Goal: Task Accomplishment & Management: Manage account settings

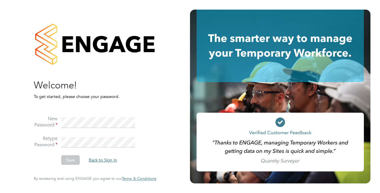
click at [103, 161] on button "Back to Sign In" at bounding box center [103, 160] width 38 height 10
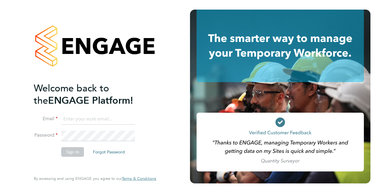
click at [113, 117] on input at bounding box center [98, 119] width 74 height 11
type input "[PERSON_NAME][EMAIL_ADDRESS][DOMAIN_NAME]"
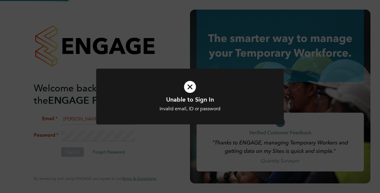
click at [105, 135] on div "Unable to Sign In Invalid email, ID or password Cancel Okay" at bounding box center [190, 96] width 380 height 193
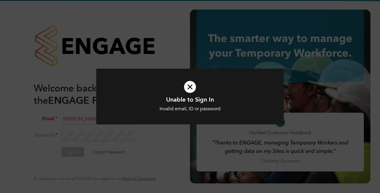
click at [111, 143] on div "Unable to Sign In Invalid email, ID or password Cancel Okay" at bounding box center [190, 96] width 380 height 193
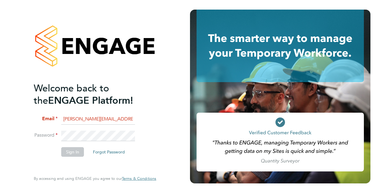
click at [120, 147] on button "Forgot Password" at bounding box center [109, 152] width 42 height 10
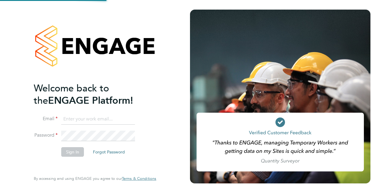
click at [108, 152] on button "Forgot Password" at bounding box center [109, 152] width 42 height 10
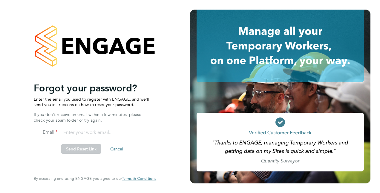
click at [103, 130] on input "email" at bounding box center [98, 132] width 74 height 11
type input "[PERSON_NAME][EMAIL_ADDRESS][DOMAIN_NAME]"
click at [78, 149] on button "Send Reset Link" at bounding box center [81, 149] width 40 height 10
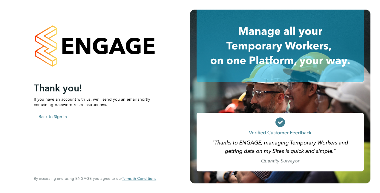
click at [60, 120] on button "Back to Sign In" at bounding box center [53, 117] width 38 height 10
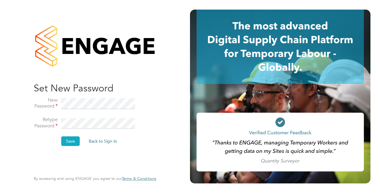
click at [62, 143] on button "Save" at bounding box center [70, 141] width 19 height 10
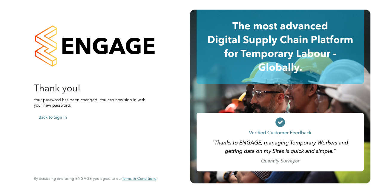
click at [57, 117] on button "Back to Sign In" at bounding box center [53, 117] width 38 height 10
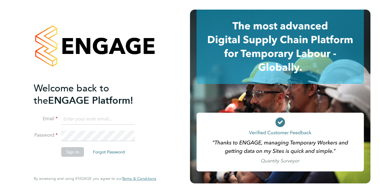
click at [94, 117] on input at bounding box center [98, 119] width 74 height 11
type input "[PERSON_NAME][EMAIL_ADDRESS][DOMAIN_NAME]"
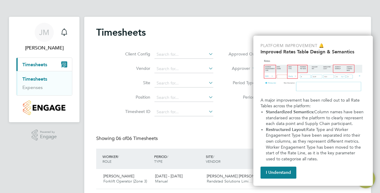
click at [237, 35] on div "Timesheets" at bounding box center [227, 35] width 263 height 18
click at [292, 176] on button "I Understand" at bounding box center [279, 172] width 36 height 12
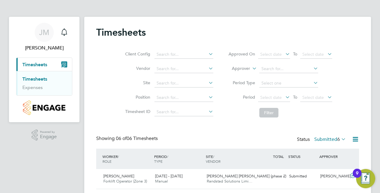
click at [210, 24] on div "Timesheets Client Config Vendor Site Position Timesheet ID Approved On Select d…" at bounding box center [227, 159] width 287 height 284
click at [35, 79] on link "Timesheets" at bounding box center [34, 79] width 25 height 6
click at [52, 66] on button "Current page: Timesheets" at bounding box center [44, 64] width 56 height 13
click at [123, 20] on div "Timesheets Client Config Vendor Site Position Timesheet ID Approved On Select d…" at bounding box center [227, 159] width 287 height 284
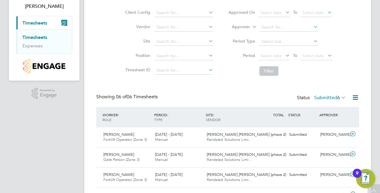
scroll to position [117, 0]
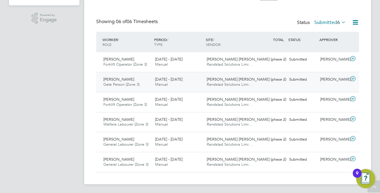
click at [297, 75] on div "Submitted" at bounding box center [302, 79] width 31 height 10
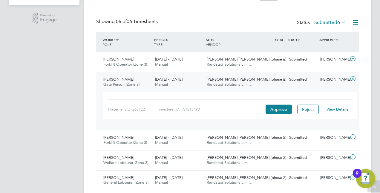
click at [337, 113] on div "View Details" at bounding box center [337, 109] width 29 height 10
click at [342, 108] on link "View Details" at bounding box center [338, 108] width 22 height 5
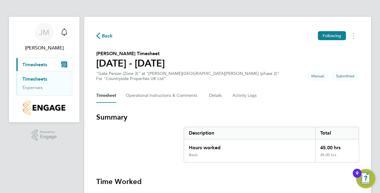
click at [307, 127] on div "Description" at bounding box center [249, 133] width 131 height 12
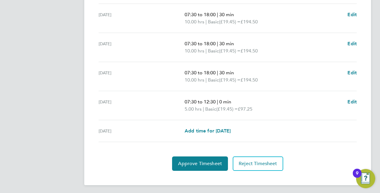
scroll to position [238, 0]
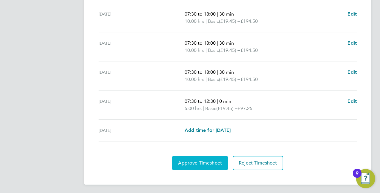
click at [207, 158] on button "Approve Timesheet" at bounding box center [200, 162] width 56 height 14
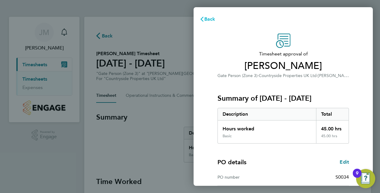
click at [209, 16] on span "Back" at bounding box center [209, 19] width 11 height 6
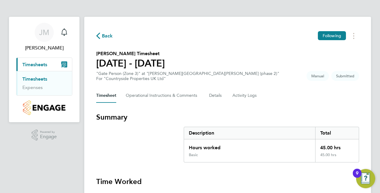
click at [97, 33] on icon "button" at bounding box center [98, 36] width 4 height 6
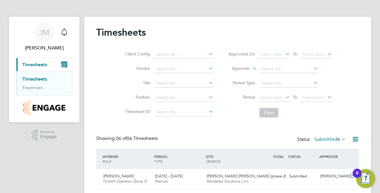
click at [107, 63] on div "Client Config Vendor Site Position Timesheet ID Approved On Select date To Sele…" at bounding box center [227, 82] width 263 height 76
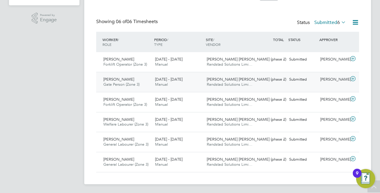
click at [356, 78] on icon at bounding box center [352, 78] width 7 height 5
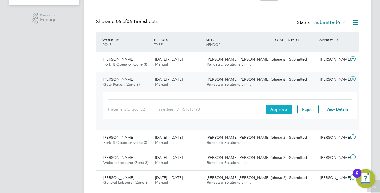
click at [275, 109] on button "Approve" at bounding box center [279, 109] width 26 height 10
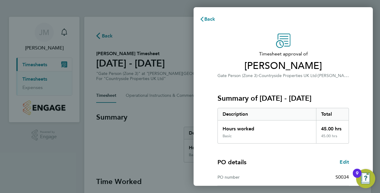
click at [303, 72] on p "Gate Person (Zone 3) · Countryside Properties UK Ltd · Burgess Hill (phase 2)" at bounding box center [284, 75] width 132 height 7
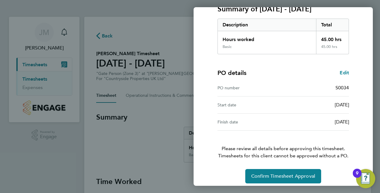
scroll to position [93, 0]
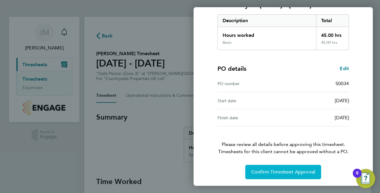
click at [309, 165] on button "Confirm Timesheet Approval" at bounding box center [283, 171] width 76 height 14
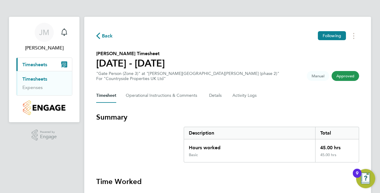
click at [100, 34] on span "Back" at bounding box center [104, 36] width 17 height 6
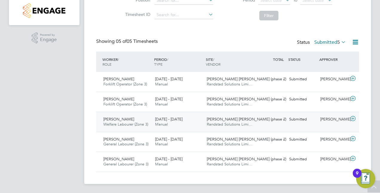
click at [354, 117] on icon at bounding box center [352, 118] width 7 height 5
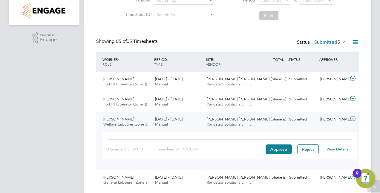
click at [330, 145] on div "View Details" at bounding box center [337, 149] width 29 height 10
click at [335, 149] on link "View Details" at bounding box center [338, 148] width 22 height 5
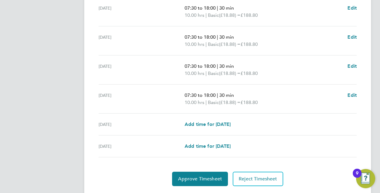
scroll to position [227, 0]
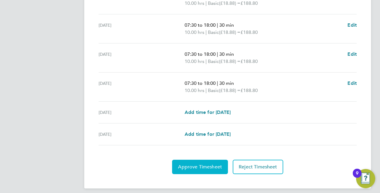
click at [193, 168] on span "Approve Timesheet" at bounding box center [200, 167] width 44 height 6
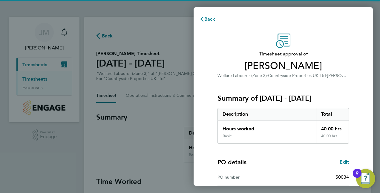
click at [295, 104] on div "Summary of [DATE] - [DATE] Description Total Hours worked 40.00 hrs Basic 40.00…" at bounding box center [284, 111] width 132 height 64
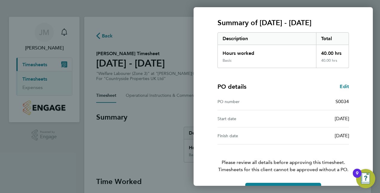
scroll to position [93, 0]
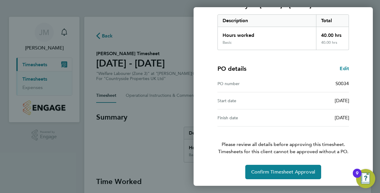
click at [321, 66] on div "PO details Edit" at bounding box center [284, 68] width 132 height 8
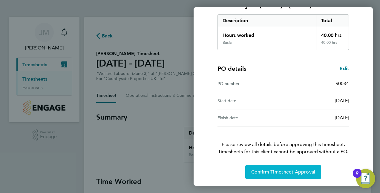
click at [303, 172] on span "Confirm Timesheet Approval" at bounding box center [283, 172] width 64 height 6
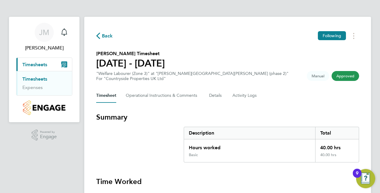
click at [104, 34] on span "Back" at bounding box center [107, 35] width 11 height 7
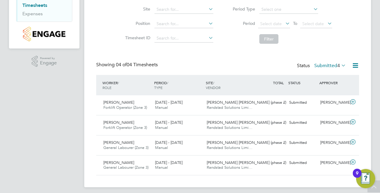
scroll to position [77, 0]
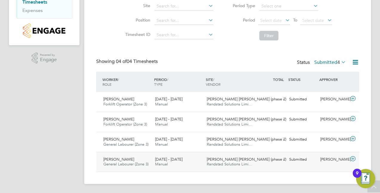
click at [288, 163] on div "Submitted" at bounding box center [302, 159] width 31 height 10
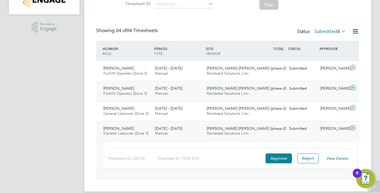
scroll to position [115, 0]
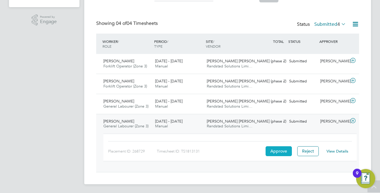
click at [277, 148] on button "Approve" at bounding box center [279, 151] width 26 height 10
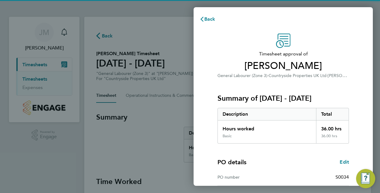
click at [253, 112] on div "Description" at bounding box center [267, 114] width 98 height 12
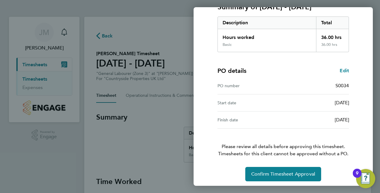
scroll to position [93, 0]
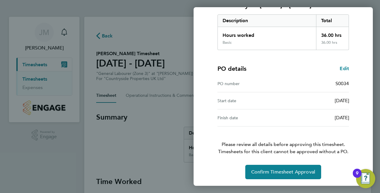
click at [330, 44] on div "36.00 hrs" at bounding box center [332, 45] width 33 height 10
click at [260, 46] on div "Basic" at bounding box center [267, 45] width 98 height 10
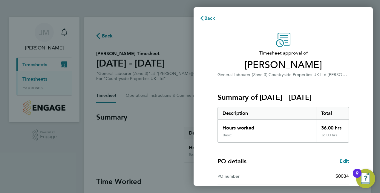
scroll to position [0, 0]
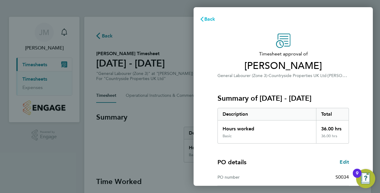
click at [208, 23] on button "Back" at bounding box center [208, 19] width 28 height 12
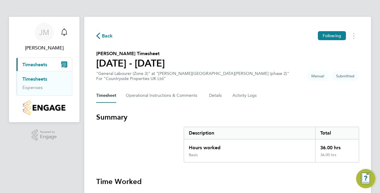
click at [199, 62] on section "[PERSON_NAME] Timesheet [DATE] - [DATE] "General Labourer (Zone 3)" at "[PERSON…" at bounding box center [227, 65] width 263 height 31
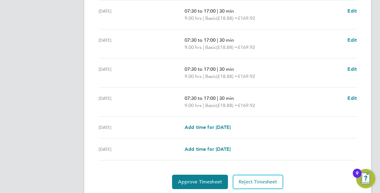
scroll to position [231, 0]
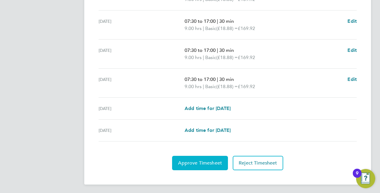
click at [210, 163] on span "Approve Timesheet" at bounding box center [200, 163] width 44 height 6
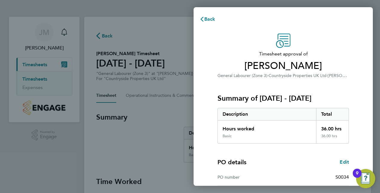
click at [365, 44] on div "Timesheet approval of [PERSON_NAME] General Labourer (Zone 3) · Countryside Pro…" at bounding box center [283, 152] width 179 height 253
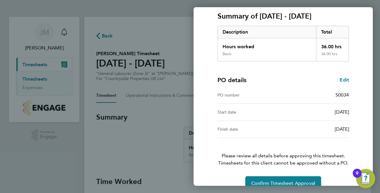
scroll to position [93, 0]
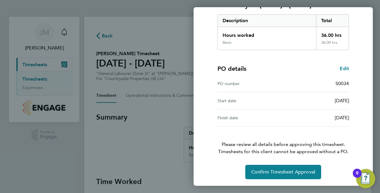
click at [297, 160] on div "Timesheet approval of Darren Ramcharitar General Labourer (Zone 3) · Countrysid…" at bounding box center [283, 59] width 146 height 239
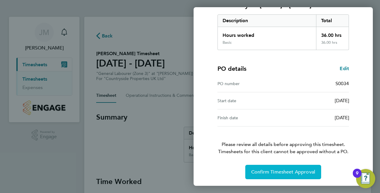
click at [298, 172] on span "Confirm Timesheet Approval" at bounding box center [283, 172] width 64 height 6
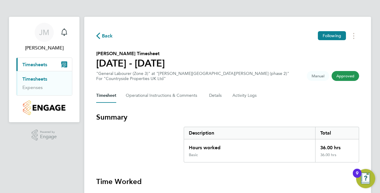
click at [99, 33] on span "Back" at bounding box center [104, 36] width 17 height 6
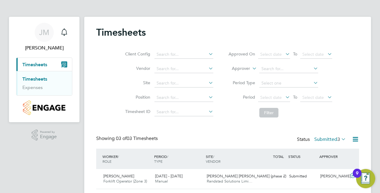
click at [89, 105] on div "Timesheets Client Config Vendor Site Position Timesheet ID Approved On Select d…" at bounding box center [227, 129] width 287 height 224
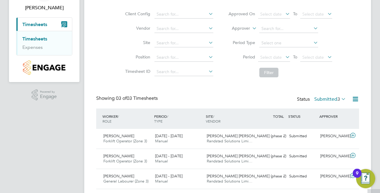
scroll to position [57, 0]
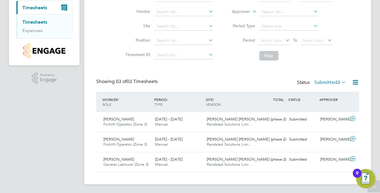
click at [331, 75] on div "Timesheets Client Config Vendor Site Position Timesheet ID Approved On Select d…" at bounding box center [227, 71] width 263 height 202
click at [341, 88] on div "Showing 03 of 03 Timesheets Status Submitted 3" at bounding box center [227, 84] width 263 height 13
click at [340, 80] on icon at bounding box center [340, 82] width 0 height 8
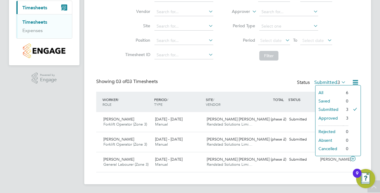
click at [340, 80] on icon at bounding box center [340, 82] width 0 height 8
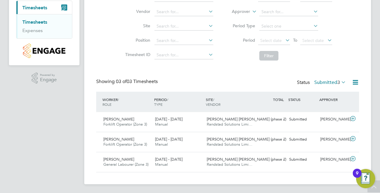
click at [340, 80] on icon at bounding box center [340, 82] width 0 height 8
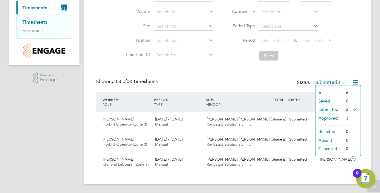
click at [331, 115] on li "Approved" at bounding box center [330, 118] width 28 height 8
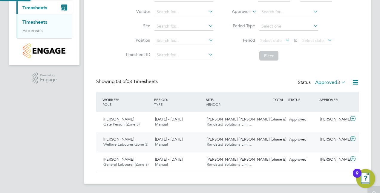
scroll to position [3, 3]
click at [218, 127] on div "Burgess Hill (phase 2) Randstad Solutions Limi…" at bounding box center [230, 121] width 52 height 15
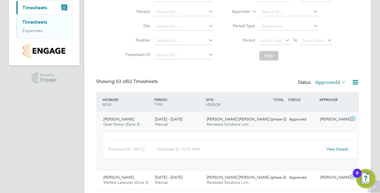
click at [336, 150] on link "View Details" at bounding box center [338, 148] width 22 height 5
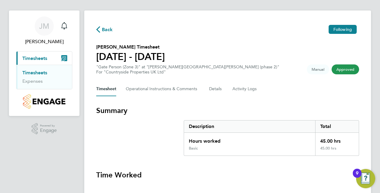
scroll to position [6, 0]
click at [101, 30] on span "Back" at bounding box center [104, 29] width 17 height 6
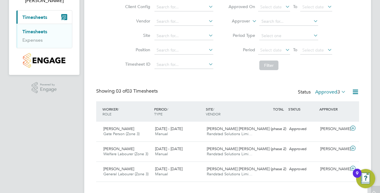
scroll to position [48, 0]
click at [348, 92] on div at bounding box center [353, 90] width 12 height 7
click at [340, 90] on icon at bounding box center [340, 91] width 0 height 8
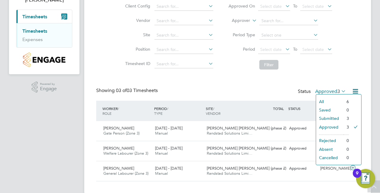
click at [338, 121] on li "Submitted" at bounding box center [330, 118] width 28 height 8
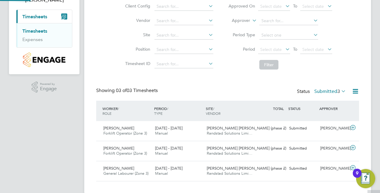
scroll to position [3, 3]
click at [338, 93] on span "3" at bounding box center [339, 91] width 3 height 6
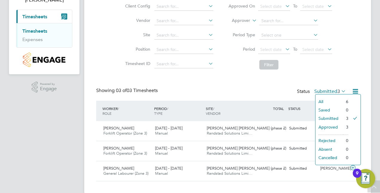
click at [332, 126] on li "Approved" at bounding box center [330, 127] width 28 height 8
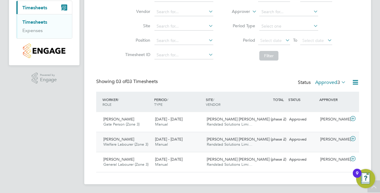
click at [353, 136] on icon at bounding box center [352, 138] width 7 height 5
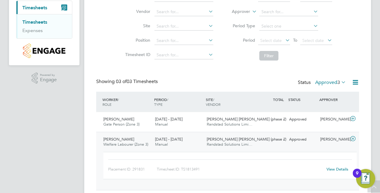
click at [292, 161] on div "Placement ID: 291831 Timesheet ID: TS1813491 View Details" at bounding box center [230, 166] width 244 height 15
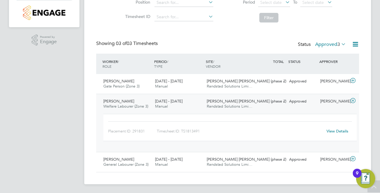
click at [334, 133] on div "View Details" at bounding box center [337, 131] width 29 height 10
click at [335, 132] on link "View Details" at bounding box center [338, 130] width 22 height 5
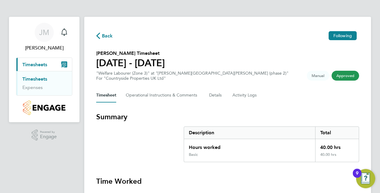
click at [108, 33] on span "Back" at bounding box center [107, 35] width 11 height 7
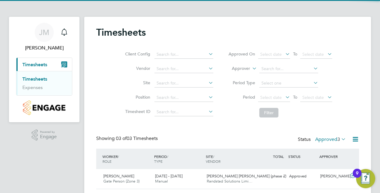
click at [112, 62] on div "Client Config Vendor Site Position Timesheet ID Approved On Select date To Sele…" at bounding box center [227, 82] width 263 height 76
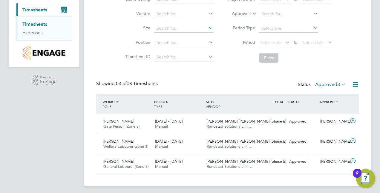
scroll to position [57, 0]
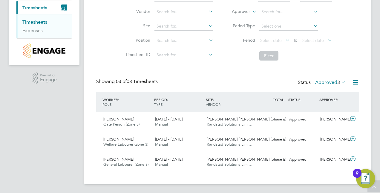
click at [331, 83] on label "Approved 3" at bounding box center [330, 82] width 31 height 6
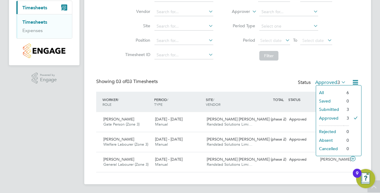
click at [331, 94] on li "All" at bounding box center [330, 92] width 28 height 8
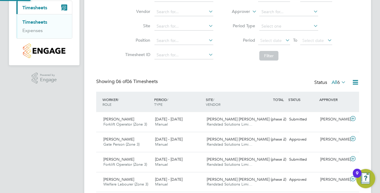
scroll to position [3, 3]
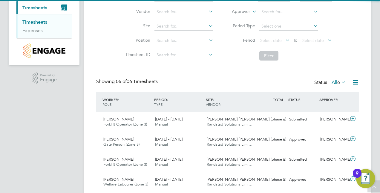
click at [310, 86] on div "Showing 06 of 06 Timesheets Status All 6" at bounding box center [227, 84] width 263 height 13
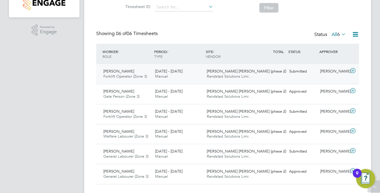
click at [352, 70] on icon at bounding box center [352, 70] width 7 height 5
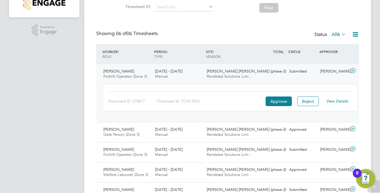
click at [340, 97] on div "View Details" at bounding box center [337, 101] width 29 height 10
click at [341, 97] on div "View Details" at bounding box center [337, 101] width 29 height 10
click at [343, 100] on link "View Details" at bounding box center [338, 100] width 22 height 5
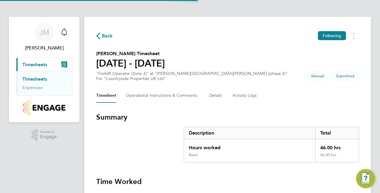
click at [238, 77] on section "[PERSON_NAME] Timesheet [DATE] - [DATE] "Forklift Operator (Zone 3)" at "[PERSO…" at bounding box center [227, 65] width 263 height 31
click at [110, 33] on span "Back" at bounding box center [107, 35] width 11 height 7
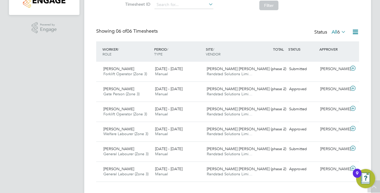
scroll to position [108, 0]
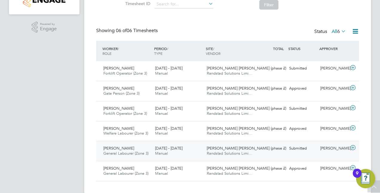
click at [347, 141] on div "[PERSON_NAME] General Labourer (Zone 3) [DATE] - [DATE] [DATE] - [DATE] Manual …" at bounding box center [227, 151] width 263 height 20
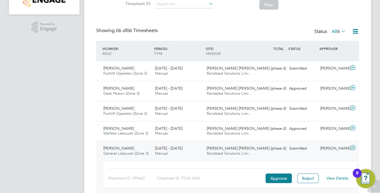
click at [331, 176] on link "View Details" at bounding box center [338, 177] width 22 height 5
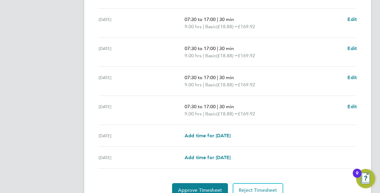
scroll to position [207, 0]
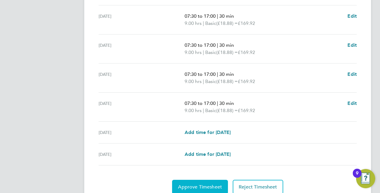
click at [203, 184] on span "Approve Timesheet" at bounding box center [200, 187] width 44 height 6
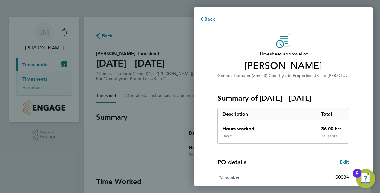
click at [336, 95] on h3 "Summary of 25 - 31 Aug 2025" at bounding box center [284, 98] width 132 height 10
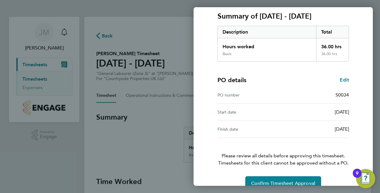
scroll to position [93, 0]
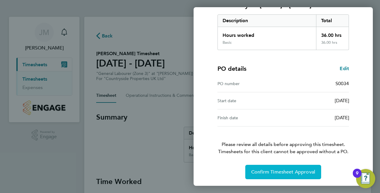
click at [303, 170] on span "Confirm Timesheet Approval" at bounding box center [283, 172] width 64 height 6
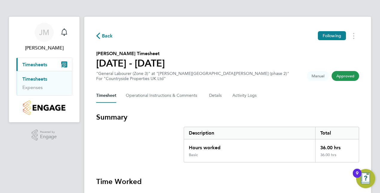
click at [169, 31] on div "Back Following" at bounding box center [227, 35] width 263 height 9
click at [107, 39] on span "Back" at bounding box center [107, 35] width 11 height 7
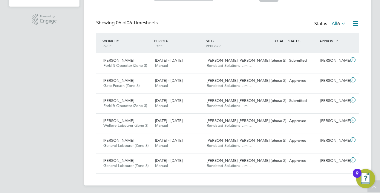
scroll to position [117, 0]
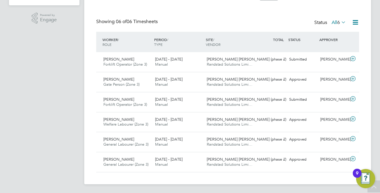
click at [193, 12] on div "Timesheets Client Config Vendor Site Position Timesheet ID Approved On Select d…" at bounding box center [227, 41] width 263 height 262
click at [302, 100] on div "Submitted" at bounding box center [302, 99] width 31 height 10
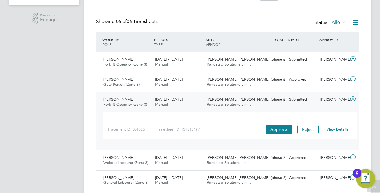
click at [338, 132] on div "View Details" at bounding box center [337, 129] width 29 height 10
click at [339, 128] on link "View Details" at bounding box center [338, 128] width 22 height 5
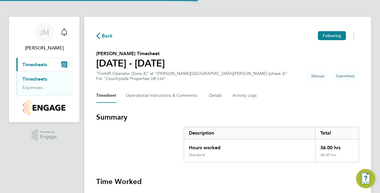
click at [239, 62] on section "[PERSON_NAME] Timesheet [DATE] - [DATE] "Forklift Operator (Zone 3)" at "[PERSO…" at bounding box center [227, 65] width 263 height 31
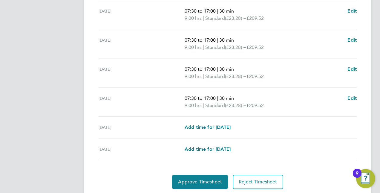
scroll to position [231, 0]
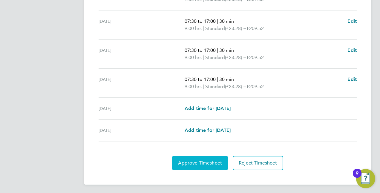
click at [198, 158] on button "Approve Timesheet" at bounding box center [200, 162] width 56 height 14
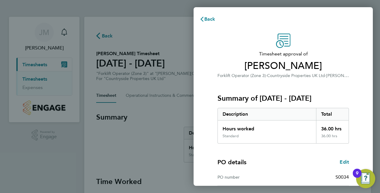
click at [276, 55] on span "Timesheet approval of" at bounding box center [284, 53] width 132 height 7
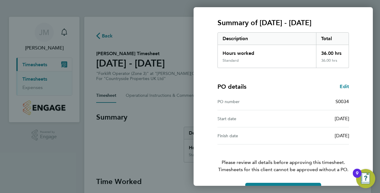
scroll to position [93, 0]
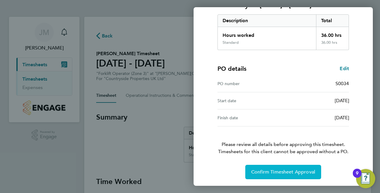
click at [278, 177] on button "Confirm Timesheet Approval" at bounding box center [283, 171] width 76 height 14
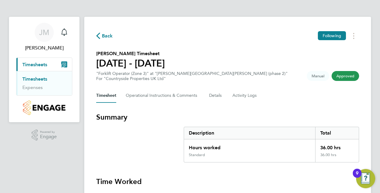
click at [106, 35] on span "Back" at bounding box center [107, 35] width 11 height 7
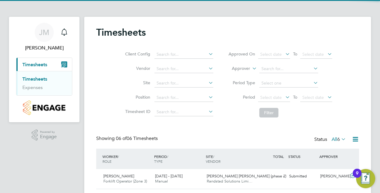
click at [176, 21] on div "Timesheets Client Config Vendor Site Position Timesheet ID Approved On Select d…" at bounding box center [227, 159] width 287 height 284
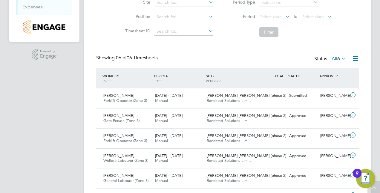
scroll to position [117, 0]
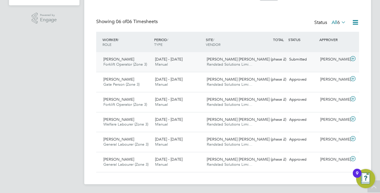
click at [208, 62] on span "Randstad Solutions Limi…" at bounding box center [230, 64] width 46 height 5
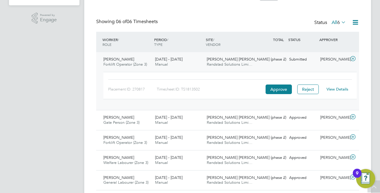
click at [236, 9] on div "Timesheets Client Config Vendor Site Position Timesheet ID Approved On Select d…" at bounding box center [227, 60] width 263 height 300
click at [339, 88] on link "View Details" at bounding box center [338, 88] width 22 height 5
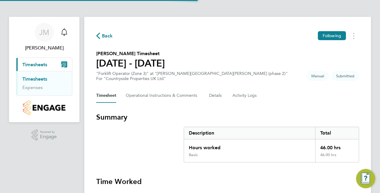
click at [275, 59] on section "Matthew Holder's Timesheet 25 - 31 Aug 2025 "Forklift Operator (Zone 3)" at "Bu…" at bounding box center [227, 65] width 263 height 31
click at [48, 68] on button "Current page: Timesheets" at bounding box center [44, 64] width 56 height 13
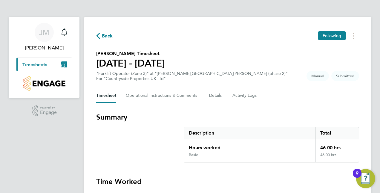
click at [48, 68] on button "Current page: Timesheets" at bounding box center [44, 64] width 56 height 13
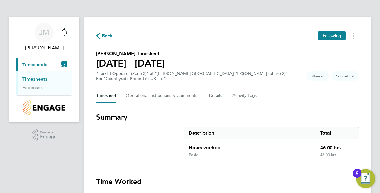
click at [45, 79] on link "Timesheets" at bounding box center [34, 79] width 25 height 6
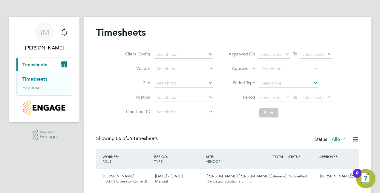
click at [157, 20] on div "Timesheets Client Config Vendor Site Position Timesheet ID Approved On Select d…" at bounding box center [227, 159] width 287 height 284
click at [219, 132] on div "Timesheets Client Config Vendor Site Position Timesheet ID Approved On Select d…" at bounding box center [227, 157] width 263 height 262
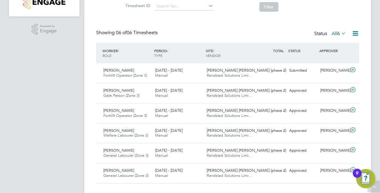
scroll to position [105, 0]
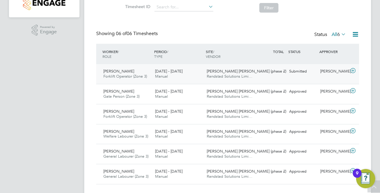
click at [356, 68] on icon at bounding box center [352, 70] width 7 height 5
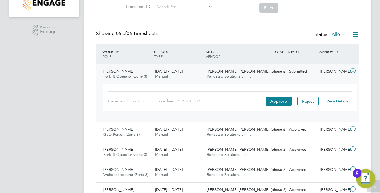
click at [344, 103] on link "View Details" at bounding box center [338, 100] width 22 height 5
click at [380, 122] on div "JM Joe Major Notifications Applications: Current page: Timesheets Timesheets Ex…" at bounding box center [190, 69] width 380 height 348
click at [351, 151] on icon at bounding box center [352, 148] width 7 height 5
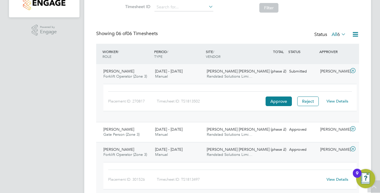
click at [332, 176] on link "View Details" at bounding box center [338, 178] width 22 height 5
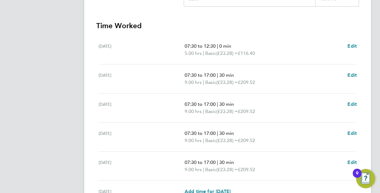
scroll to position [167, 0]
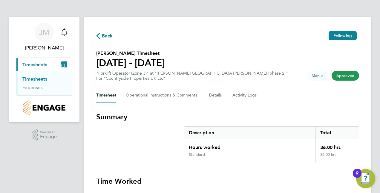
click at [283, 94] on div "Timesheet Operational Instructions & Comments Details Activity Logs" at bounding box center [227, 95] width 263 height 14
click at [107, 35] on span "Back" at bounding box center [107, 35] width 11 height 7
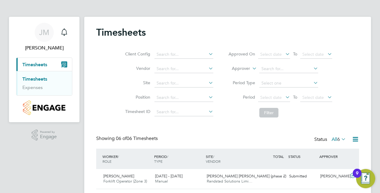
click at [232, 92] on li "Period Select date To Select date" at bounding box center [280, 97] width 119 height 14
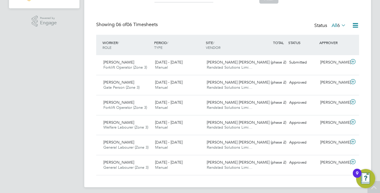
scroll to position [117, 0]
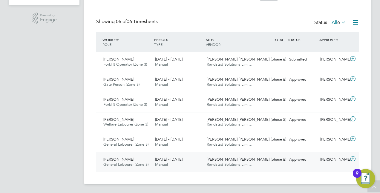
click at [340, 158] on div "[PERSON_NAME]" at bounding box center [333, 159] width 31 height 10
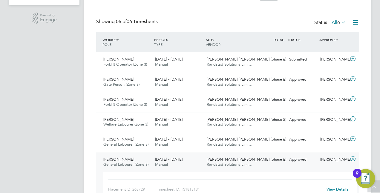
click at [362, 142] on div "Timesheets Client Config Vendor Site Position Timesheet ID Approved On Select d…" at bounding box center [227, 61] width 287 height 322
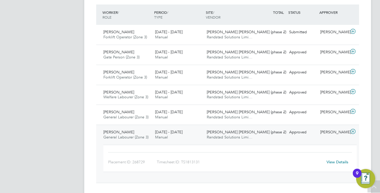
scroll to position [154, 0]
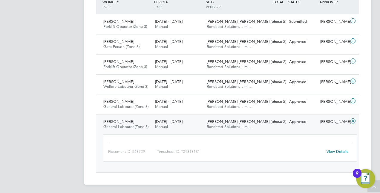
click at [343, 149] on link "View Details" at bounding box center [338, 151] width 22 height 5
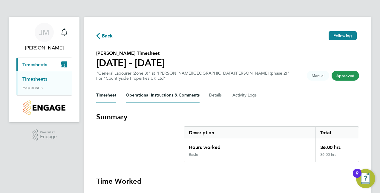
click at [160, 98] on Comments-tab "Operational Instructions & Comments" at bounding box center [163, 95] width 74 height 14
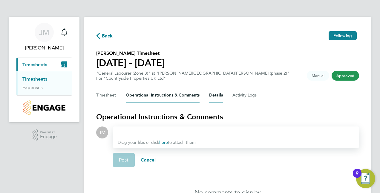
click at [222, 93] on button "Details" at bounding box center [216, 95] width 14 height 14
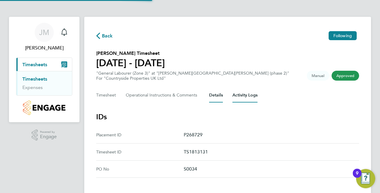
click at [242, 94] on Logs-tab "Activity Logs" at bounding box center [245, 95] width 25 height 14
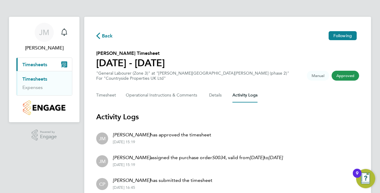
click at [249, 72] on section "Darren Ramcharitar's Timesheet 25 - 31 Aug 2025 "General Labourer (Zone 3)" at …" at bounding box center [227, 65] width 263 height 31
click at [113, 98] on button "Timesheet" at bounding box center [106, 95] width 20 height 14
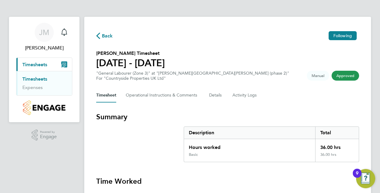
click at [106, 35] on span "Back" at bounding box center [107, 35] width 11 height 7
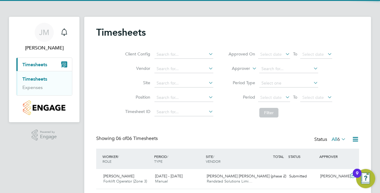
click at [227, 102] on li "Period Select date To Select date" at bounding box center [280, 97] width 119 height 14
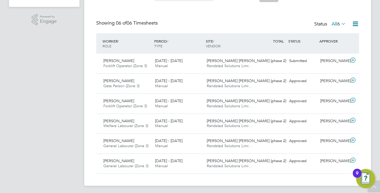
scroll to position [117, 0]
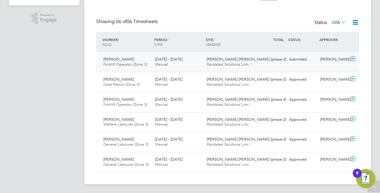
click at [354, 58] on icon at bounding box center [352, 58] width 7 height 5
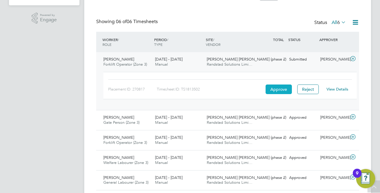
click at [284, 91] on button "Approve" at bounding box center [279, 89] width 26 height 10
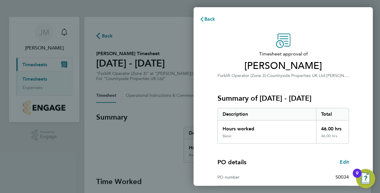
click at [295, 79] on div "Summary of [DATE] - [DATE] Description Total Hours worked 46.00 hrs Basic 46.00…" at bounding box center [284, 111] width 132 height 64
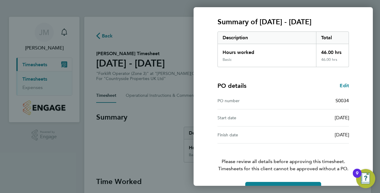
scroll to position [93, 0]
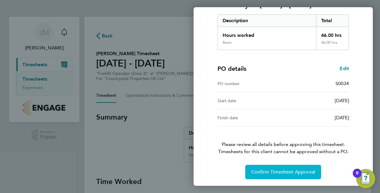
click at [295, 166] on button "Confirm Timesheet Approval" at bounding box center [283, 171] width 76 height 14
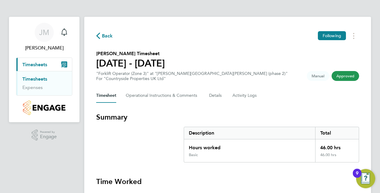
click at [255, 81] on section "[PERSON_NAME] Timesheet [DATE] - [DATE] "Forklift Operator (Zone 3)" at "[PERSO…" at bounding box center [227, 65] width 263 height 31
